Goal: Task Accomplishment & Management: Manage account settings

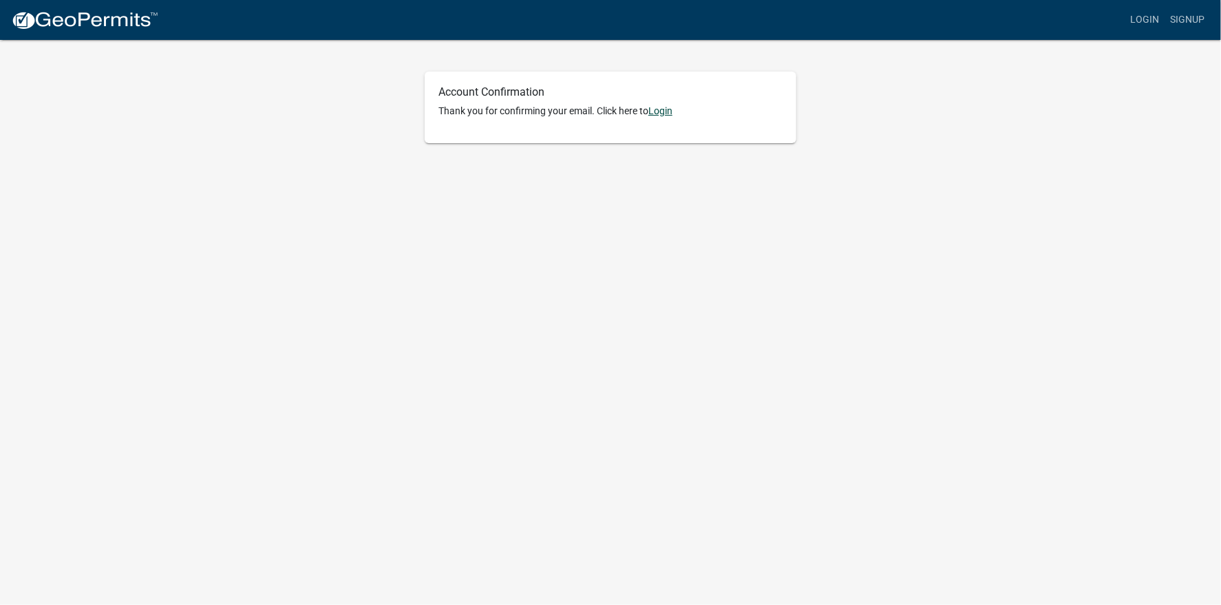
click at [662, 111] on link "Login" at bounding box center [661, 110] width 24 height 11
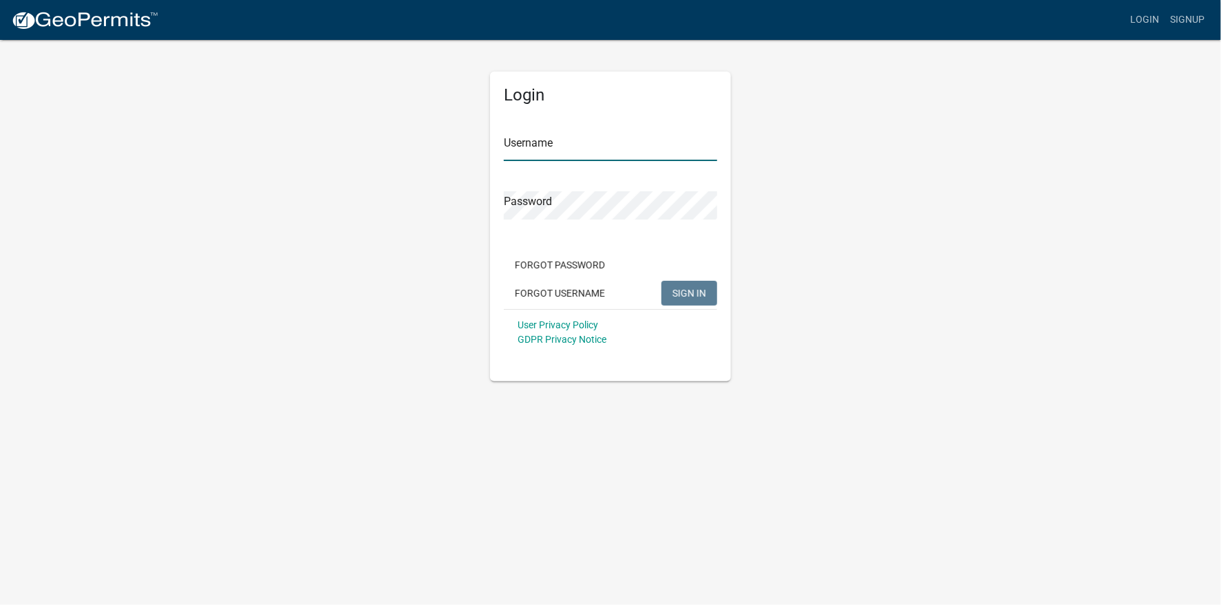
click at [534, 138] on input "Username" at bounding box center [610, 147] width 213 height 28
click at [686, 295] on span "SIGN IN" at bounding box center [690, 292] width 34 height 11
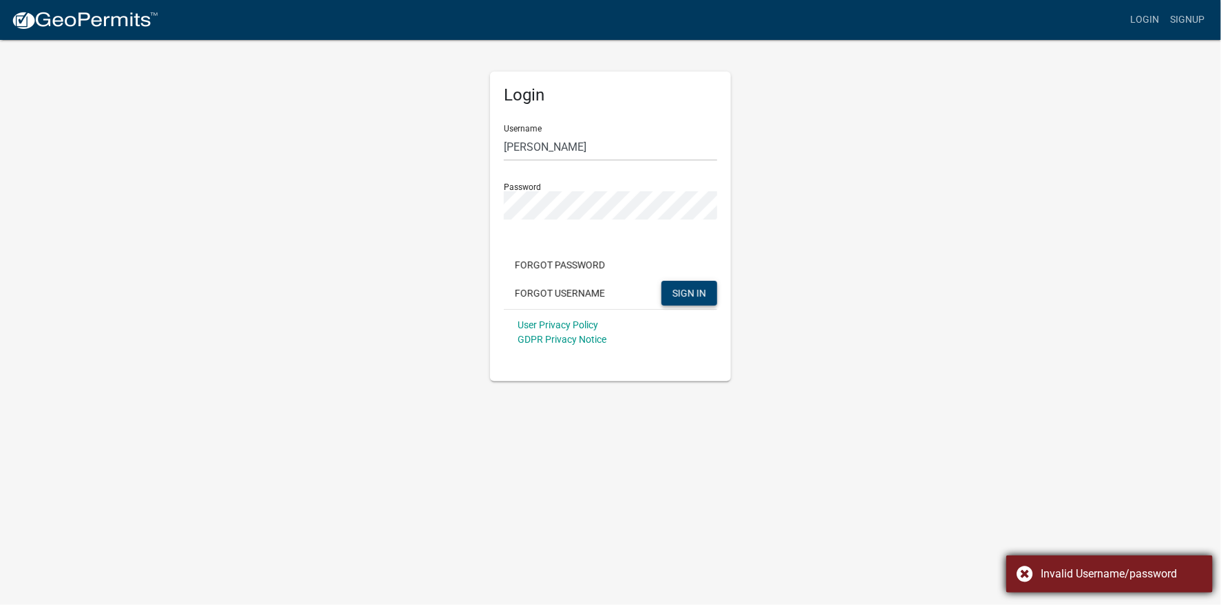
click at [1047, 574] on div "Invalid Username/password" at bounding box center [1122, 574] width 162 height 17
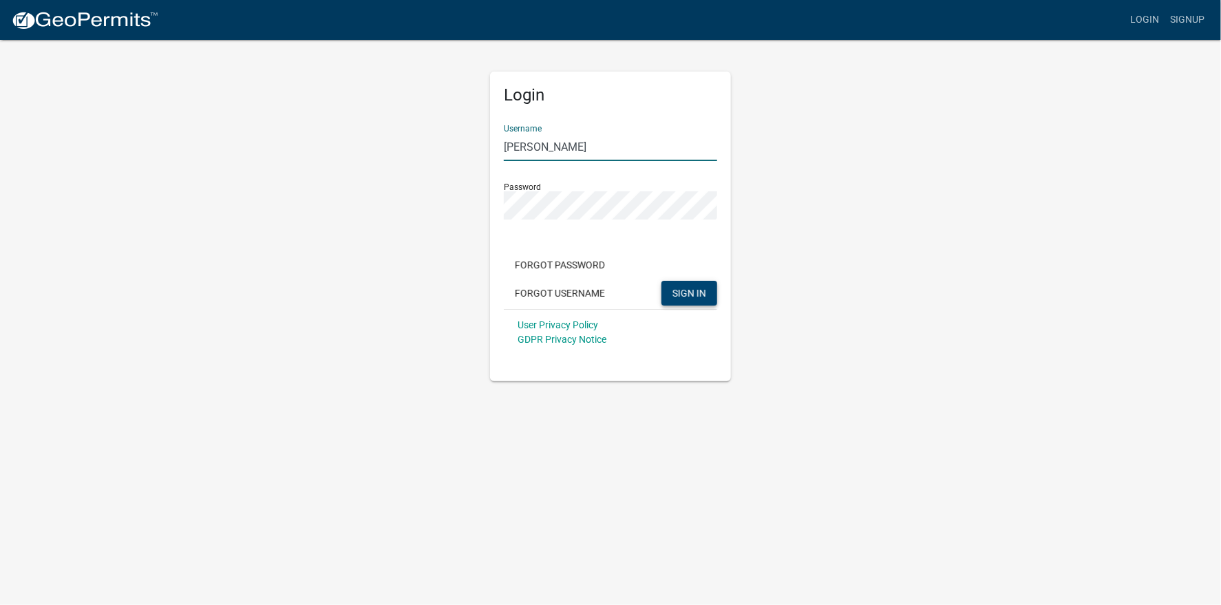
click at [509, 145] on input "[PERSON_NAME]" at bounding box center [610, 147] width 213 height 28
type input "[PERSON_NAME]"
click at [442, 204] on div "Login Username [PERSON_NAME] Password Forgot Password Forgot Username SIGN IN U…" at bounding box center [610, 210] width 785 height 343
click at [662, 281] on button "SIGN IN" at bounding box center [690, 293] width 56 height 25
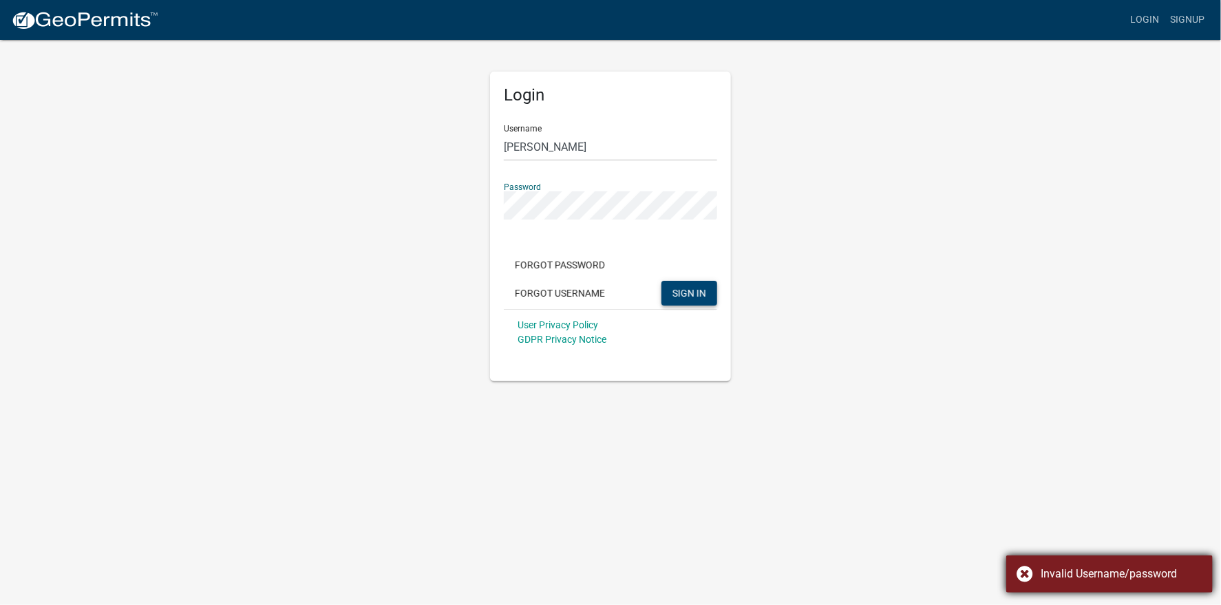
click at [1044, 571] on div "Invalid Username/password" at bounding box center [1122, 574] width 162 height 17
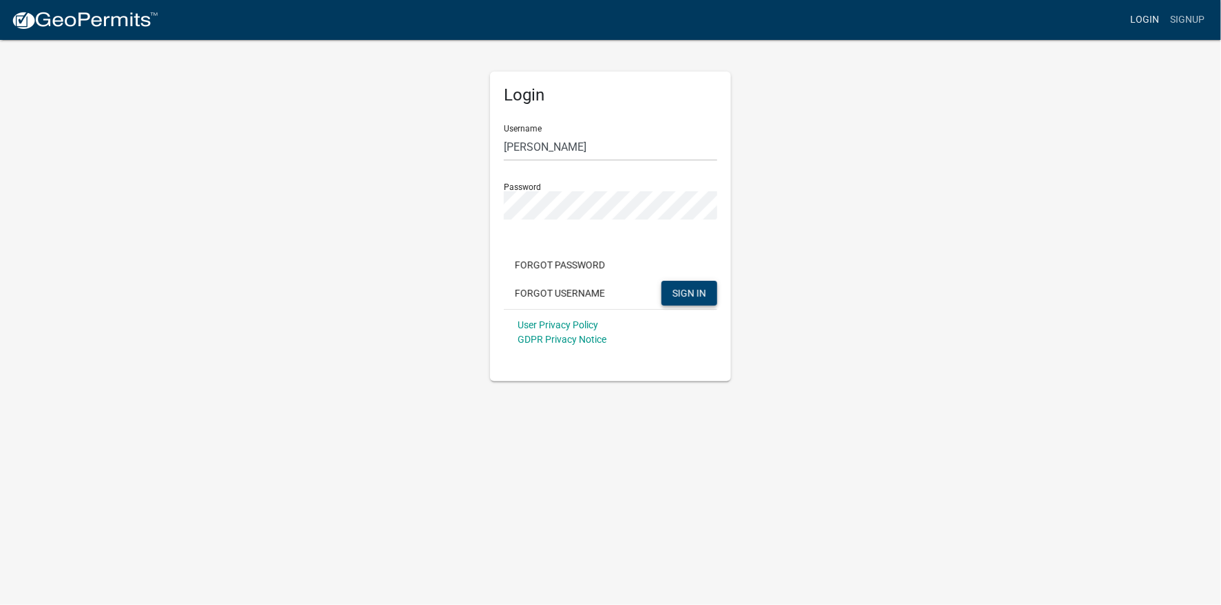
click at [1141, 14] on link "Login" at bounding box center [1145, 20] width 40 height 26
